Goal: Task Accomplishment & Management: Complete application form

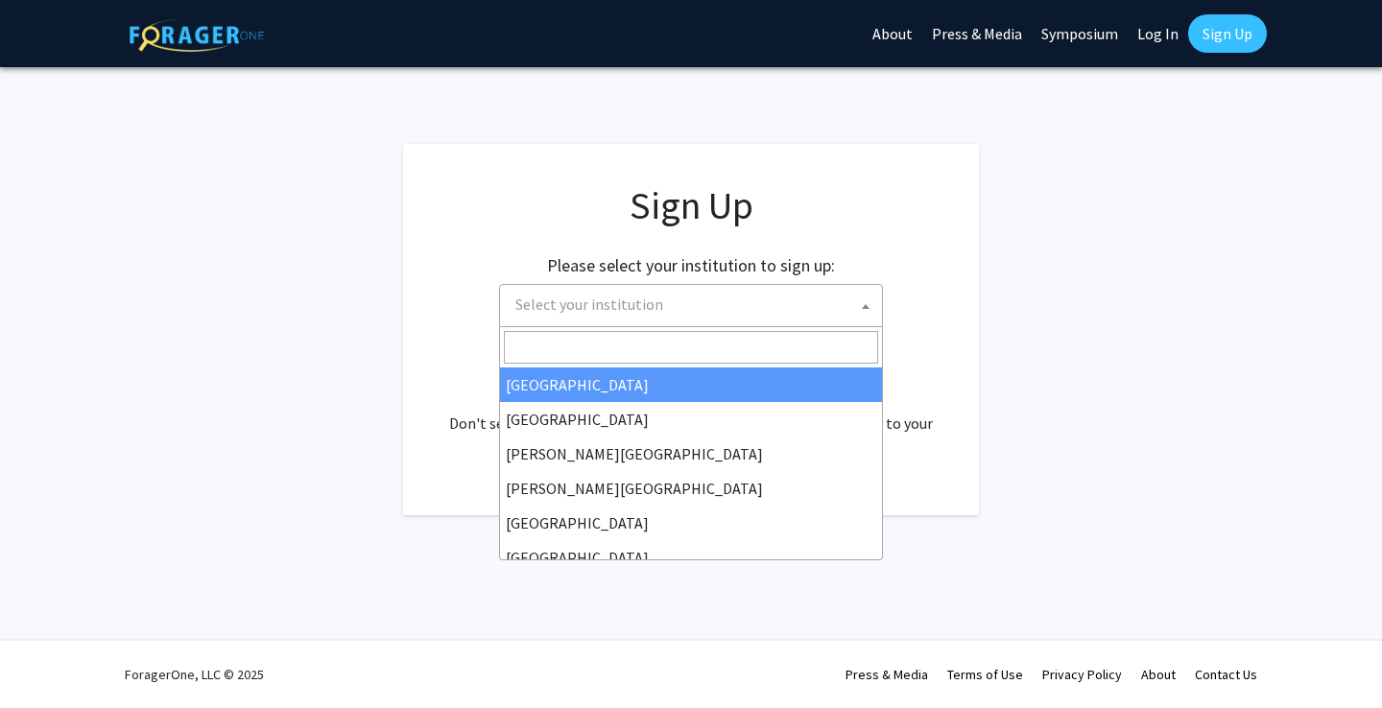
click at [781, 303] on span "Select your institution" at bounding box center [695, 304] width 374 height 39
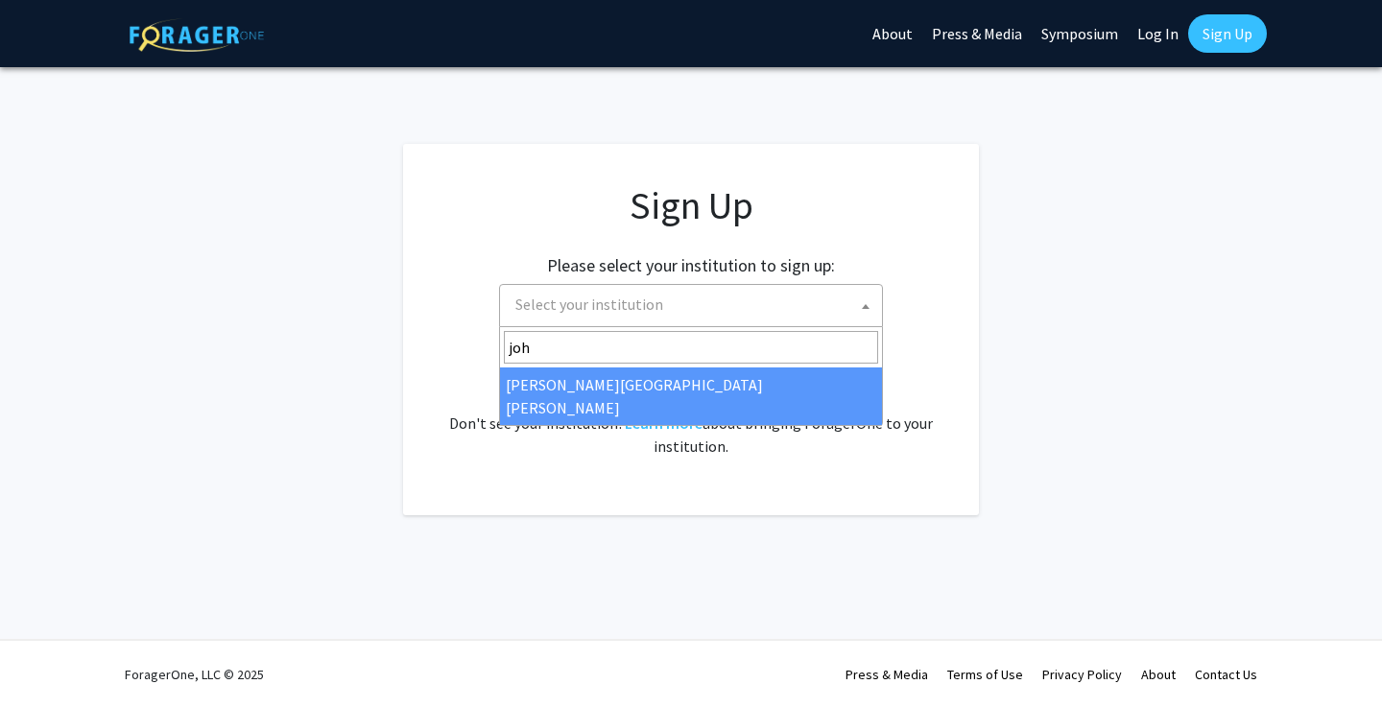
type input "joh"
select select "1"
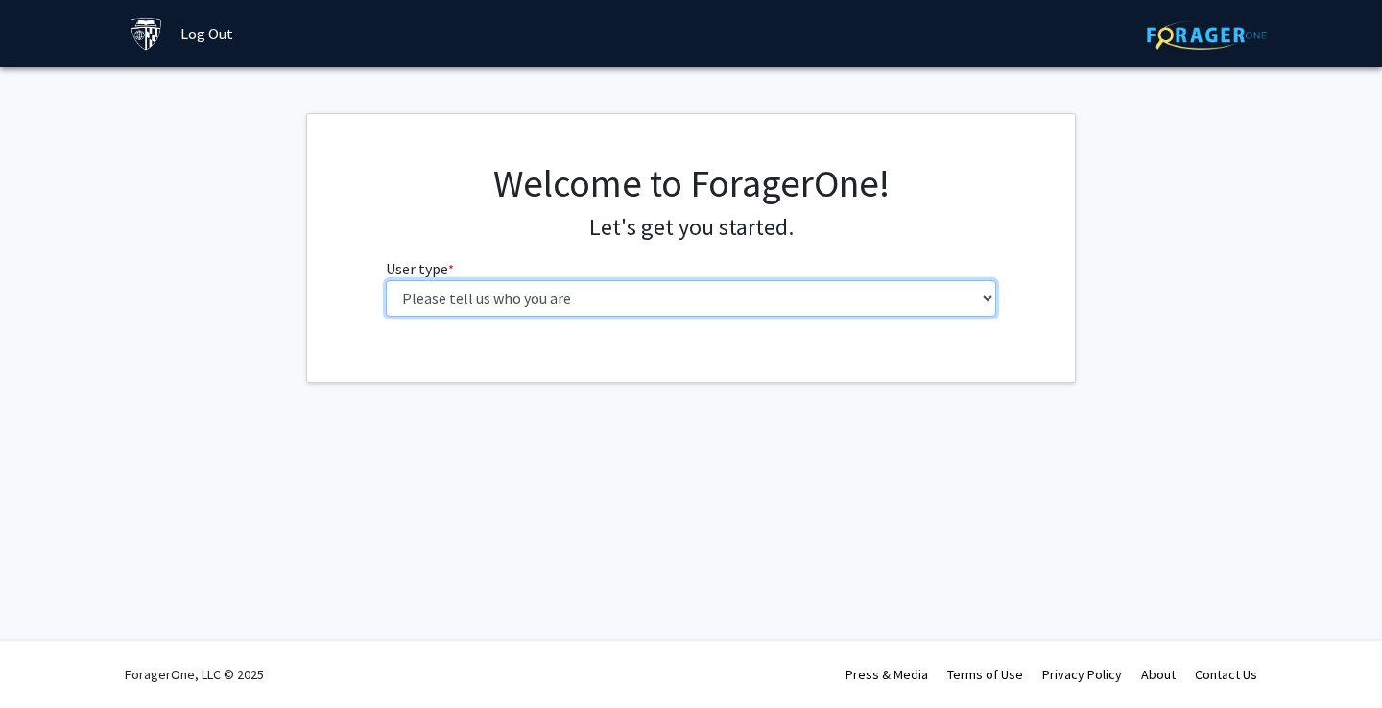
click at [850, 304] on select "Please tell us who you are Undergraduate Student Master's Student Doctoral Cand…" at bounding box center [691, 298] width 611 height 36
select select "2: masters"
